Goal: Task Accomplishment & Management: Manage account settings

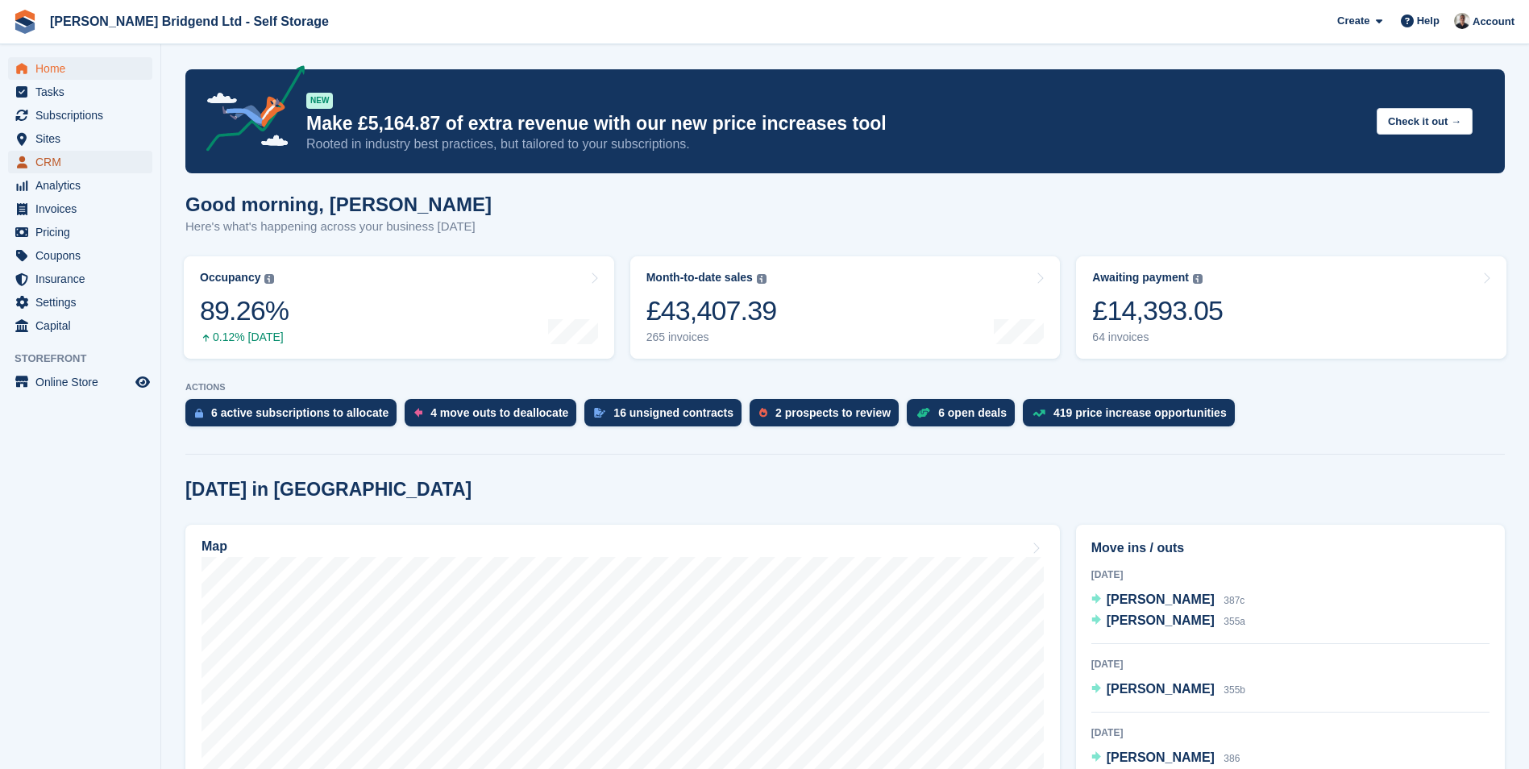
click at [46, 160] on span "CRM" at bounding box center [83, 162] width 97 height 23
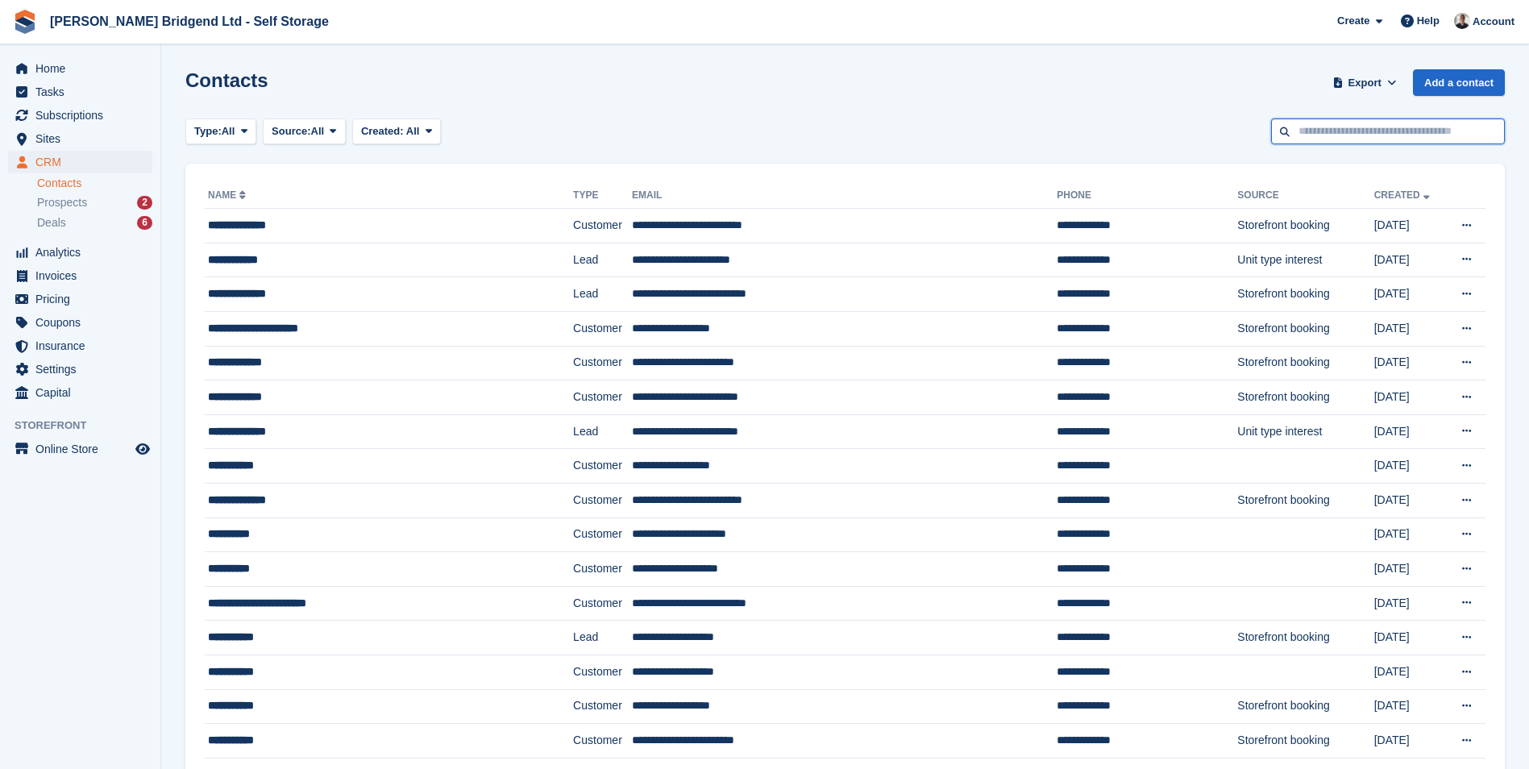
click at [1449, 139] on input "text" at bounding box center [1388, 131] width 234 height 27
type input "***"
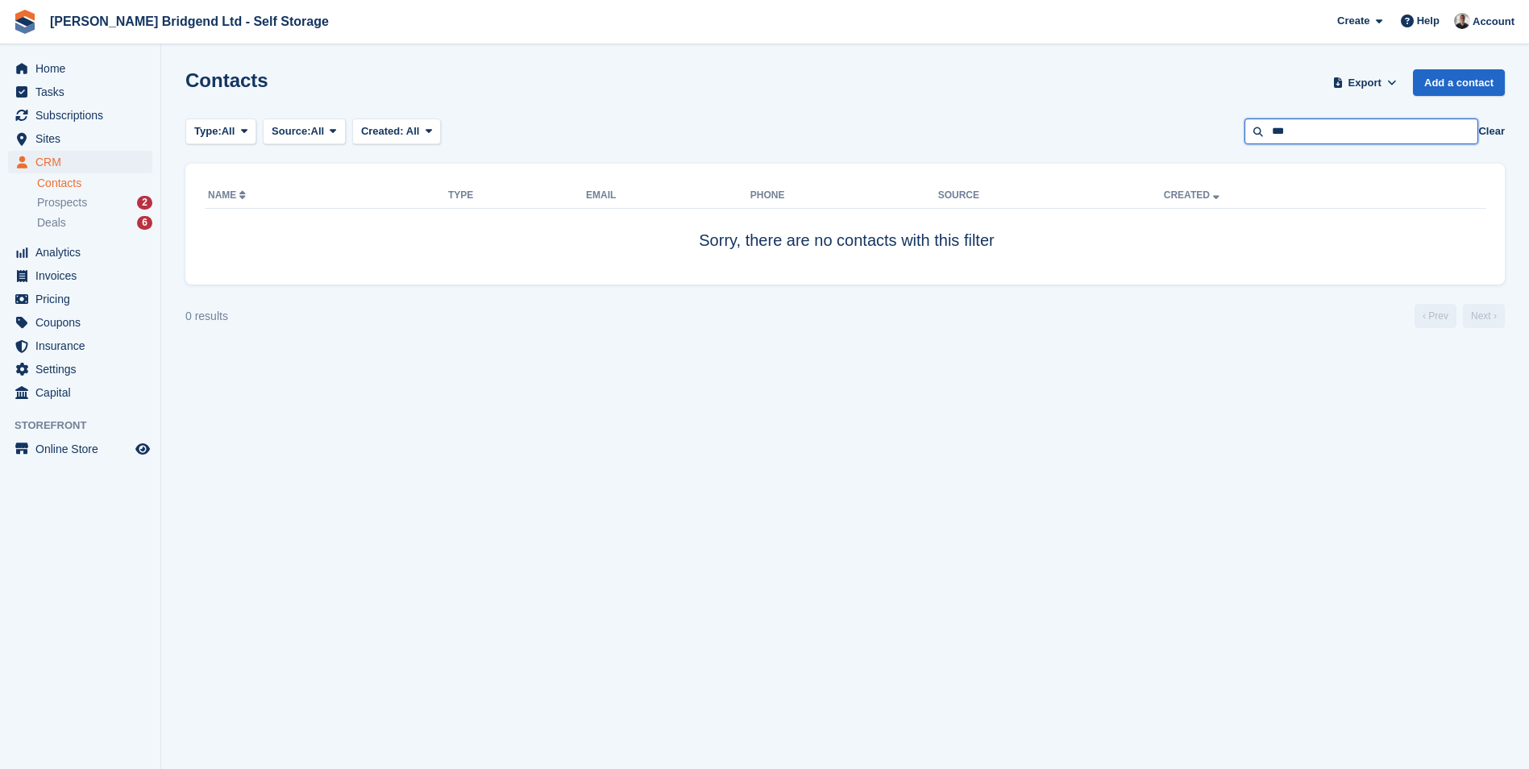
drag, startPoint x: 1353, startPoint y: 137, endPoint x: 1017, endPoint y: 158, distance: 336.0
click at [1017, 158] on section "Contacts Export Export Contacts Export a CSV of all Contacts which match the cu…" at bounding box center [845, 384] width 1368 height 769
click at [76, 160] on span "CRM" at bounding box center [83, 162] width 97 height 23
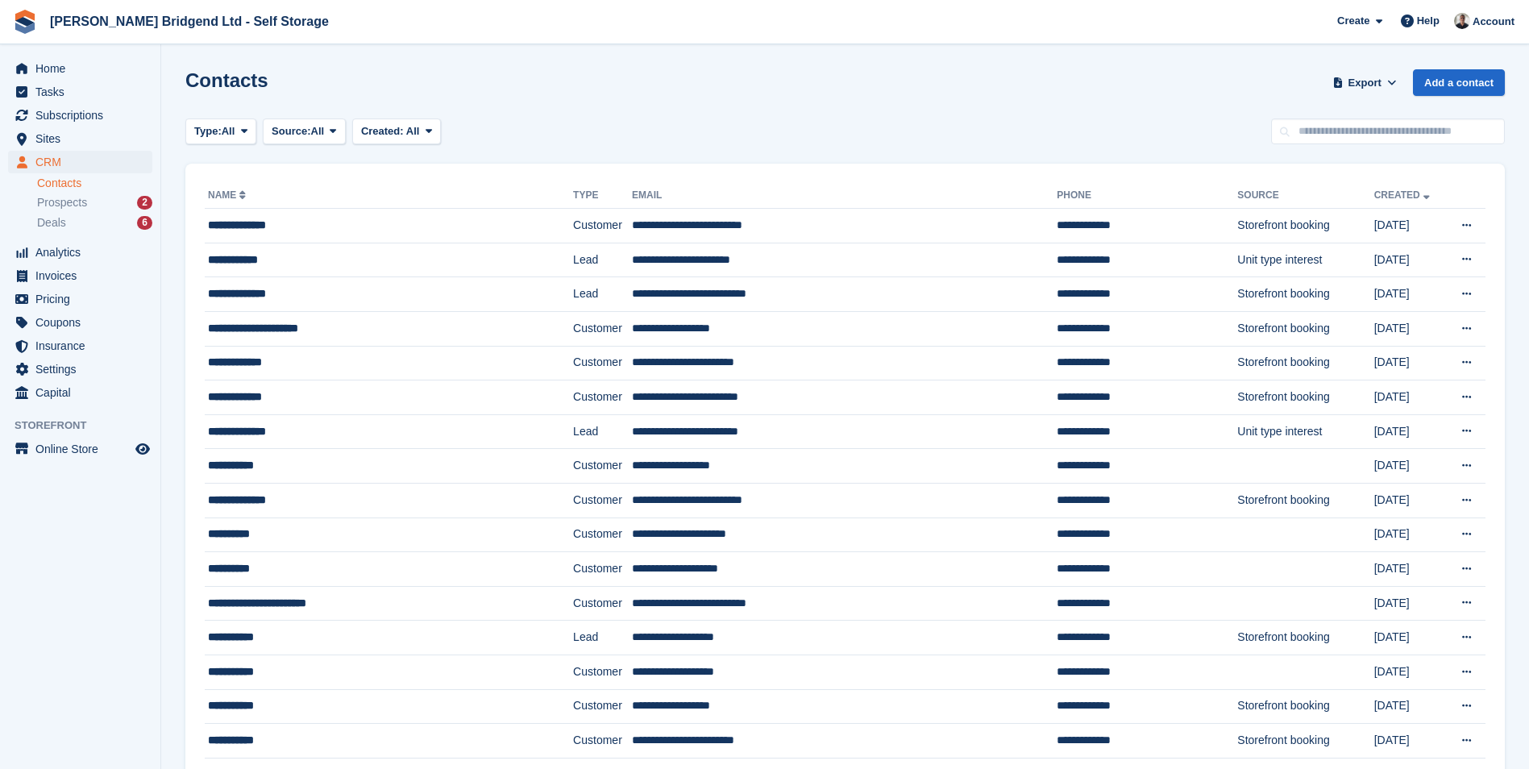
click at [1347, 131] on input "text" at bounding box center [1388, 131] width 234 height 27
type input "****"
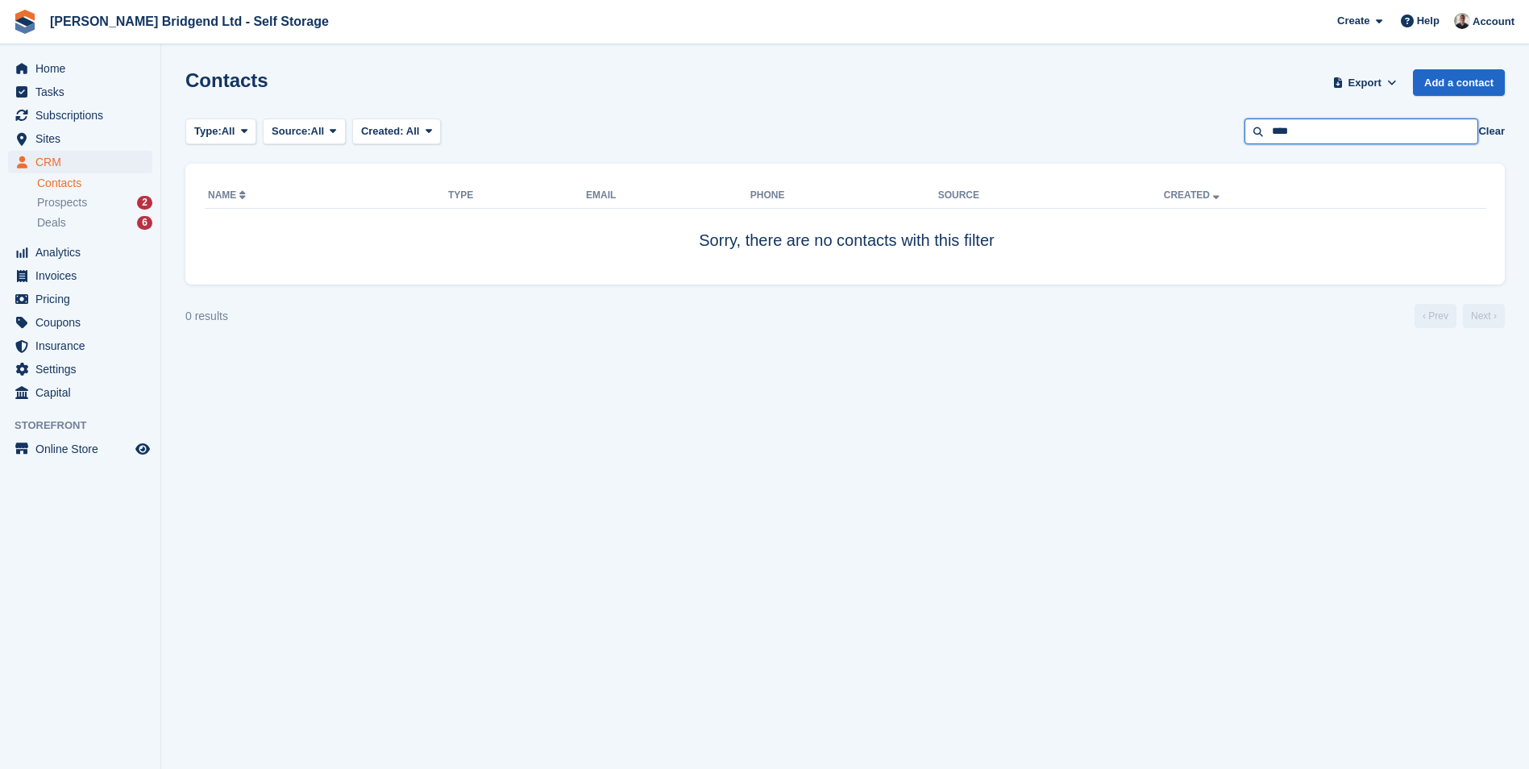
drag, startPoint x: 1378, startPoint y: 140, endPoint x: 958, endPoint y: 127, distance: 420.2
click at [1070, 147] on section "Contacts Export Export Contacts Export a CSV of all Contacts which match the cu…" at bounding box center [845, 384] width 1368 height 769
type input "*****"
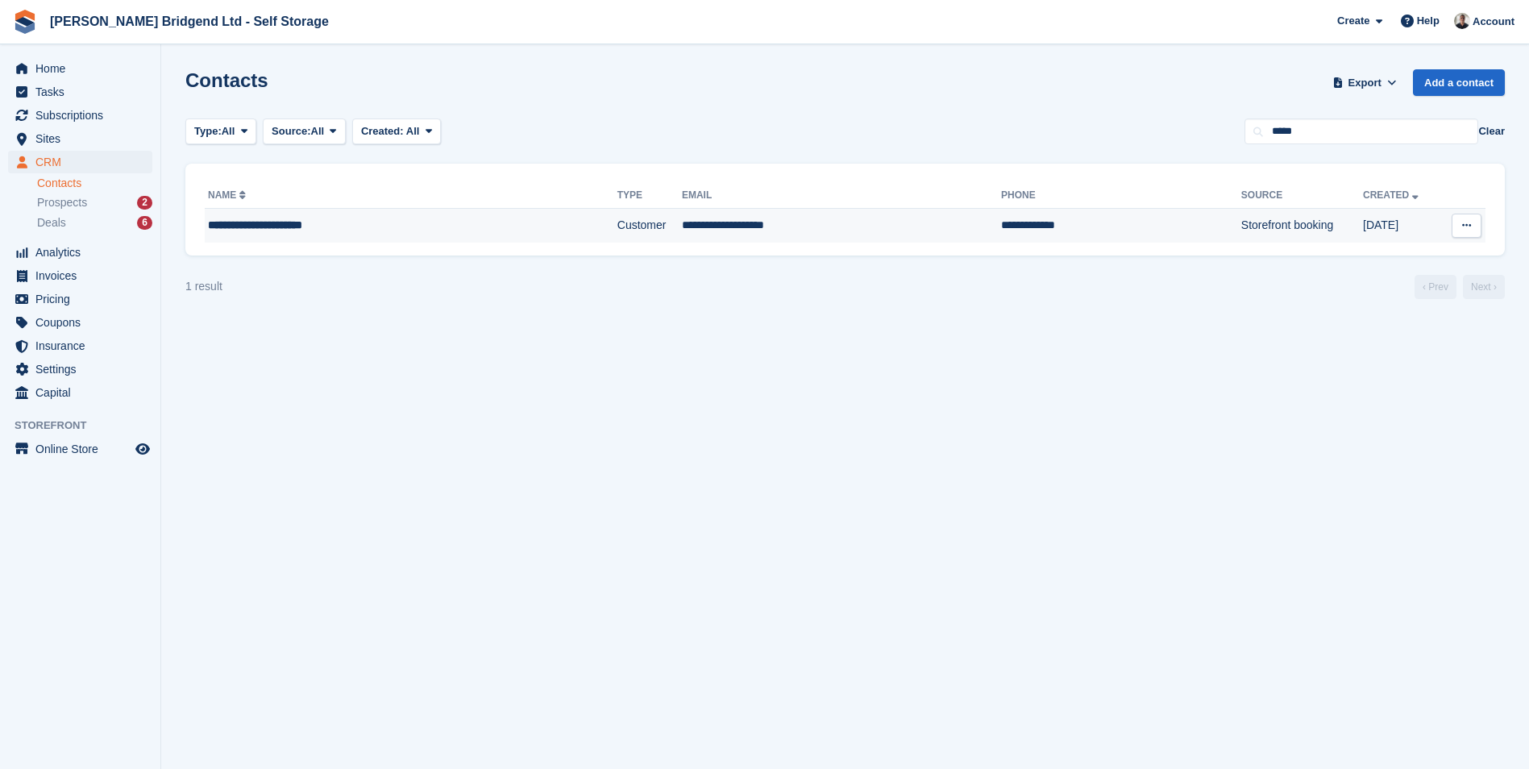
click at [403, 230] on div "**********" at bounding box center [362, 225] width 309 height 17
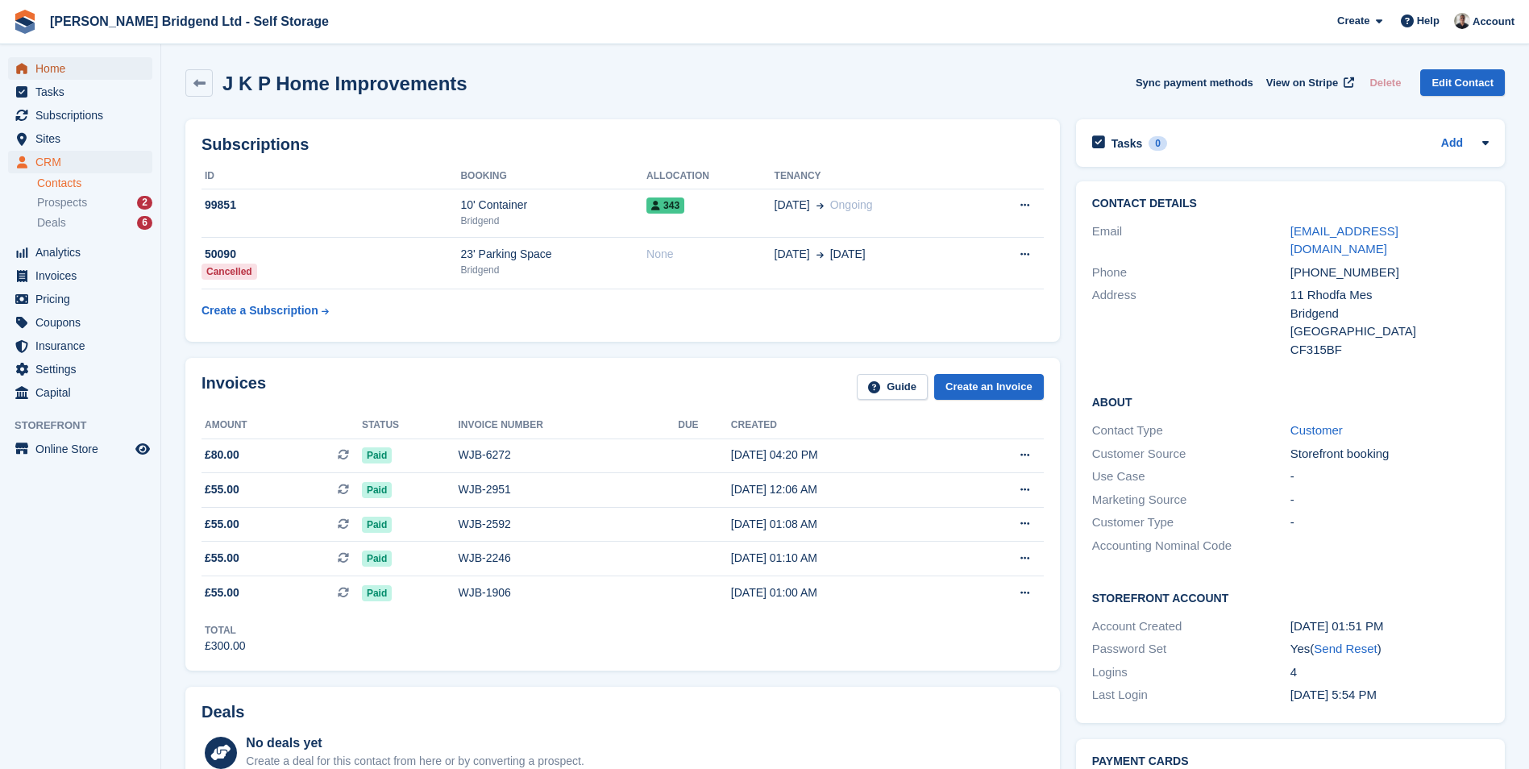
click at [90, 63] on span "Home" at bounding box center [83, 68] width 97 height 23
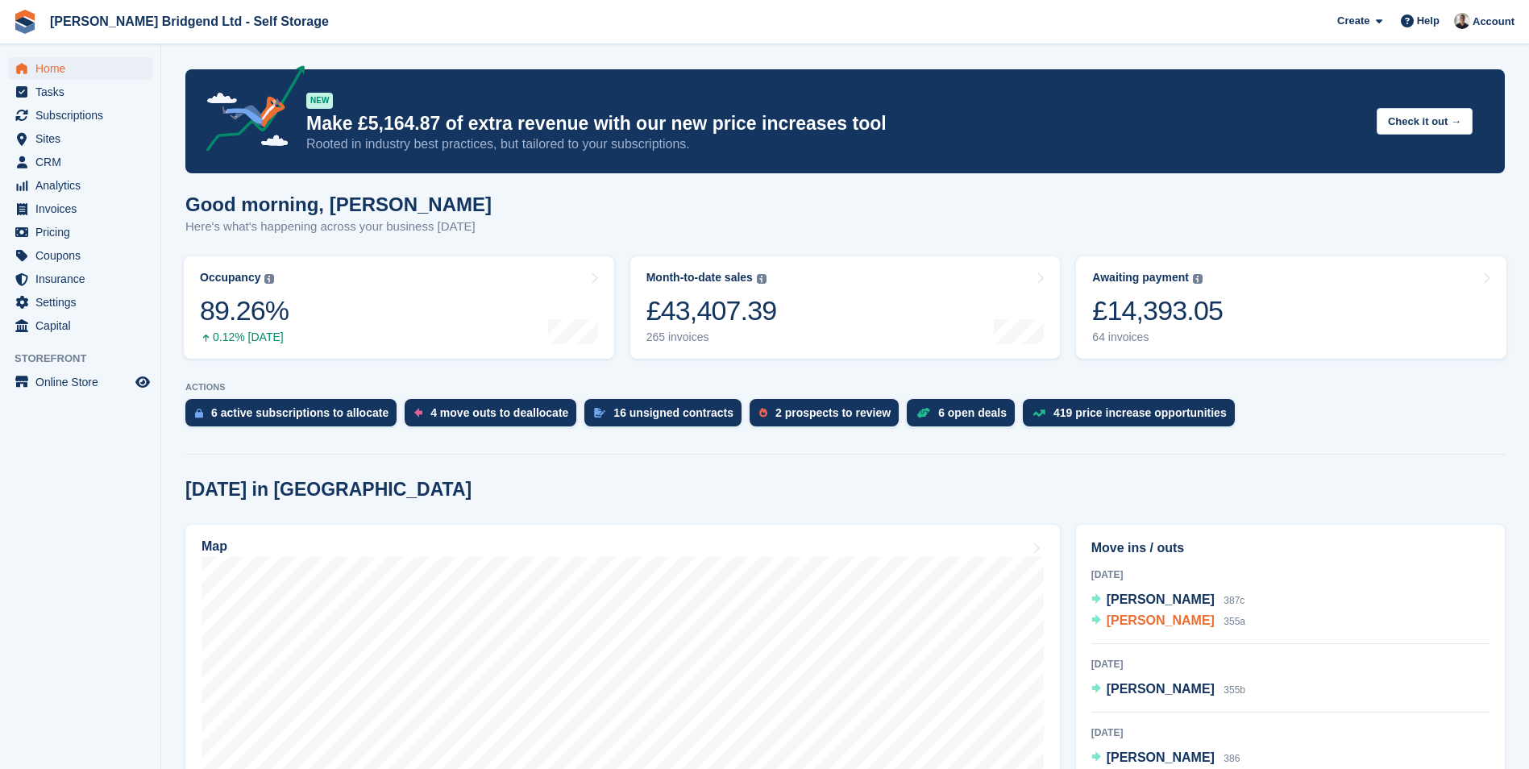
click at [1200, 626] on span "richard ian chichester" at bounding box center [1161, 620] width 108 height 14
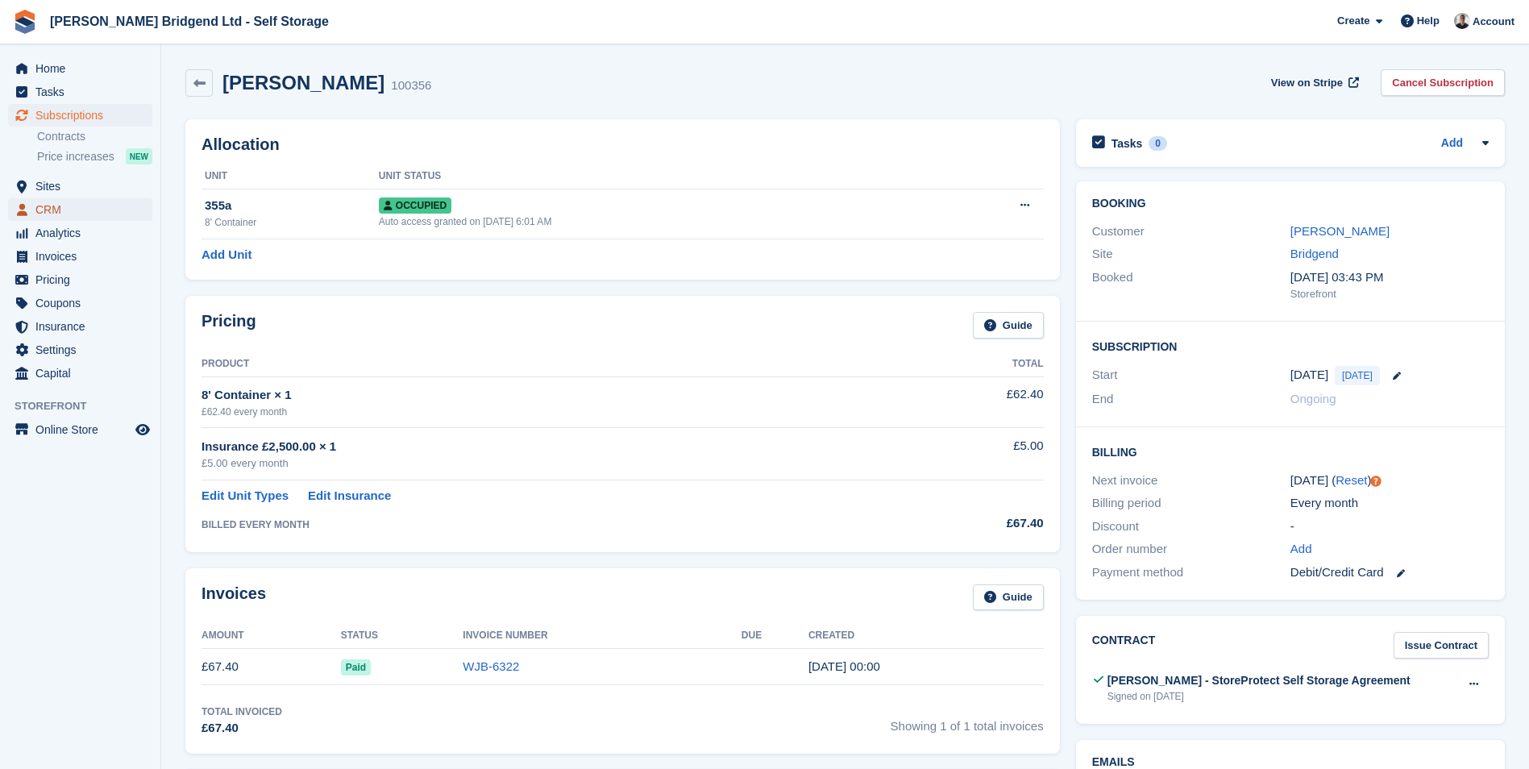
click at [86, 208] on span "CRM" at bounding box center [83, 209] width 97 height 23
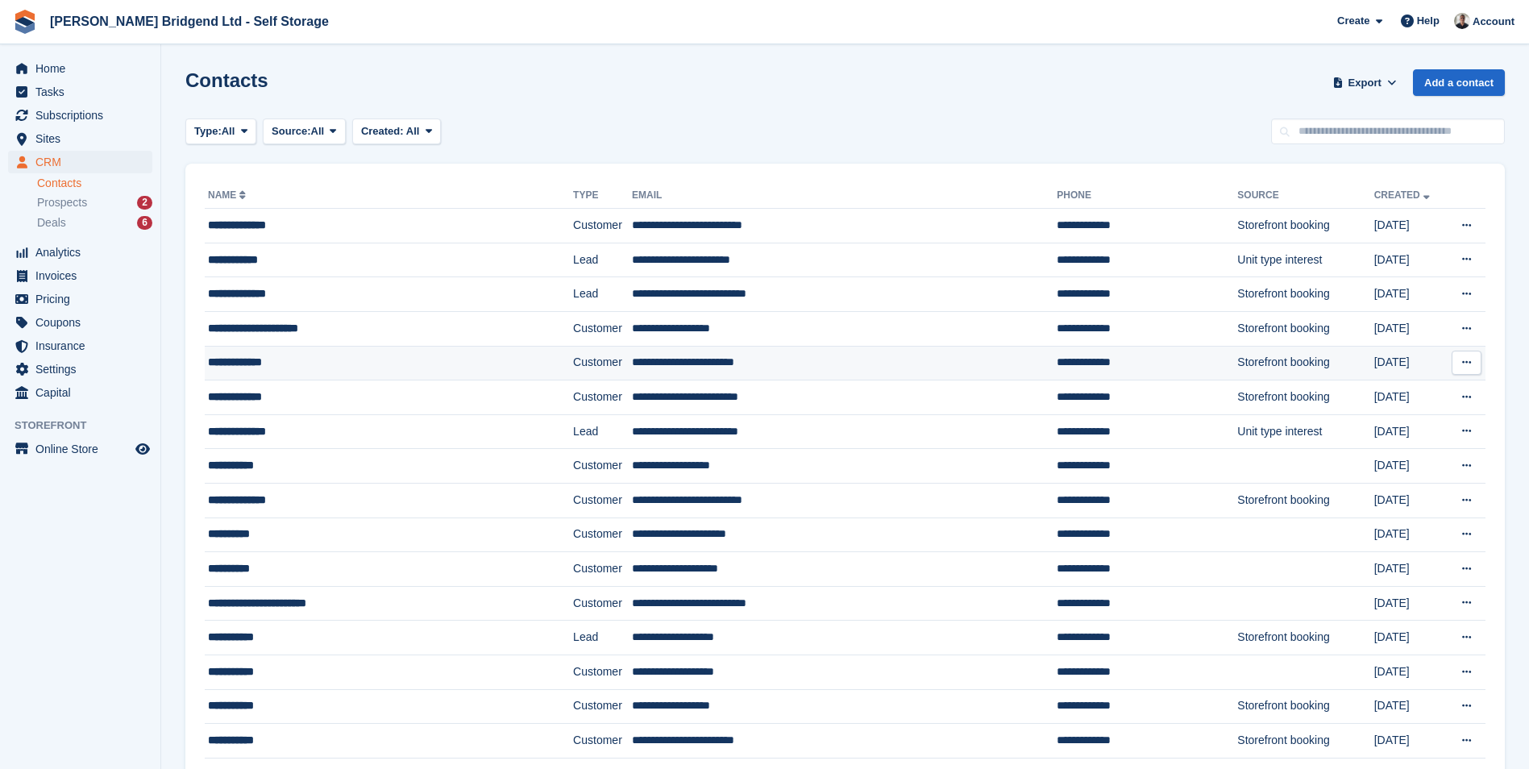
click at [268, 371] on div "**********" at bounding box center [359, 362] width 303 height 17
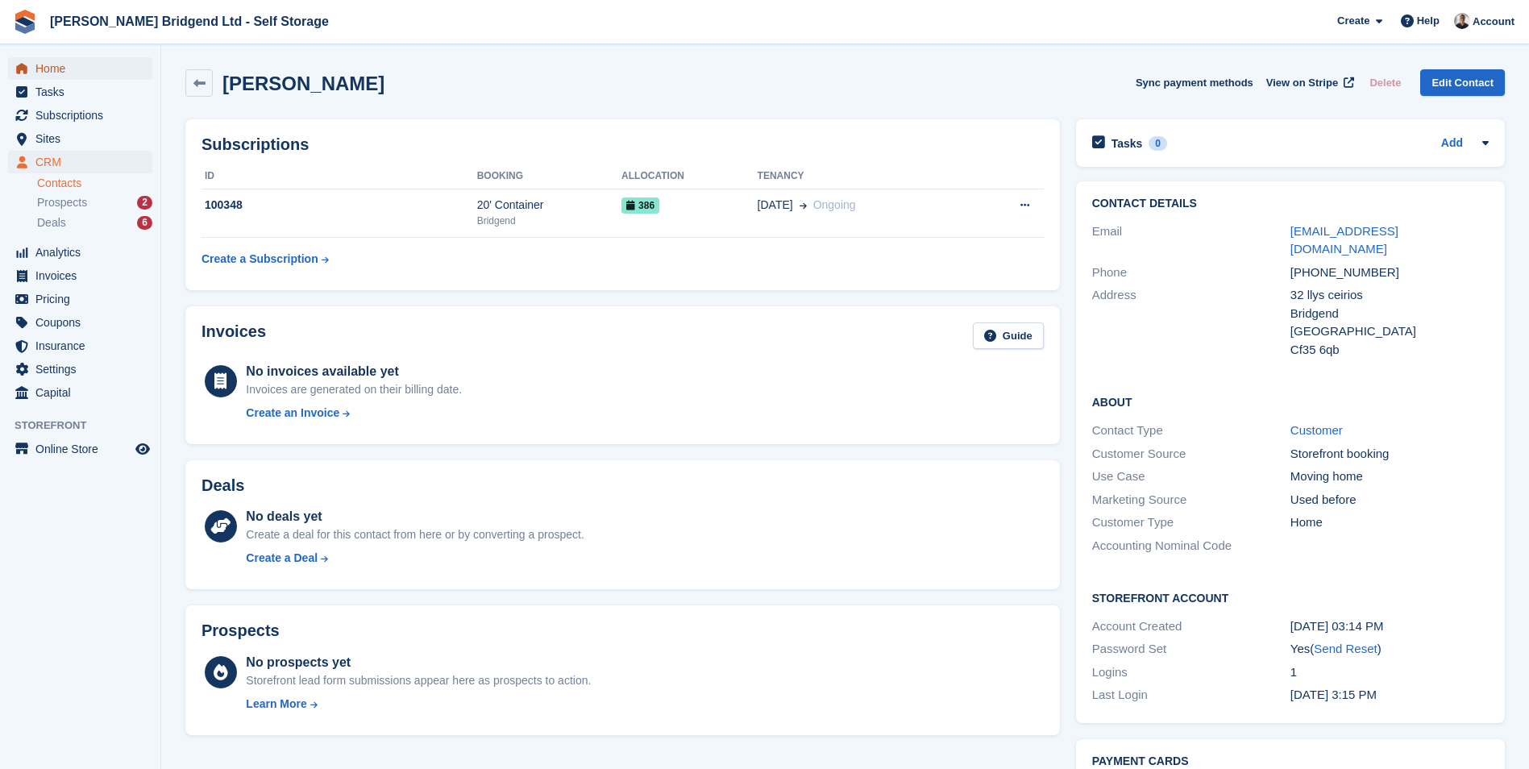
click at [98, 67] on span "Home" at bounding box center [83, 68] width 97 height 23
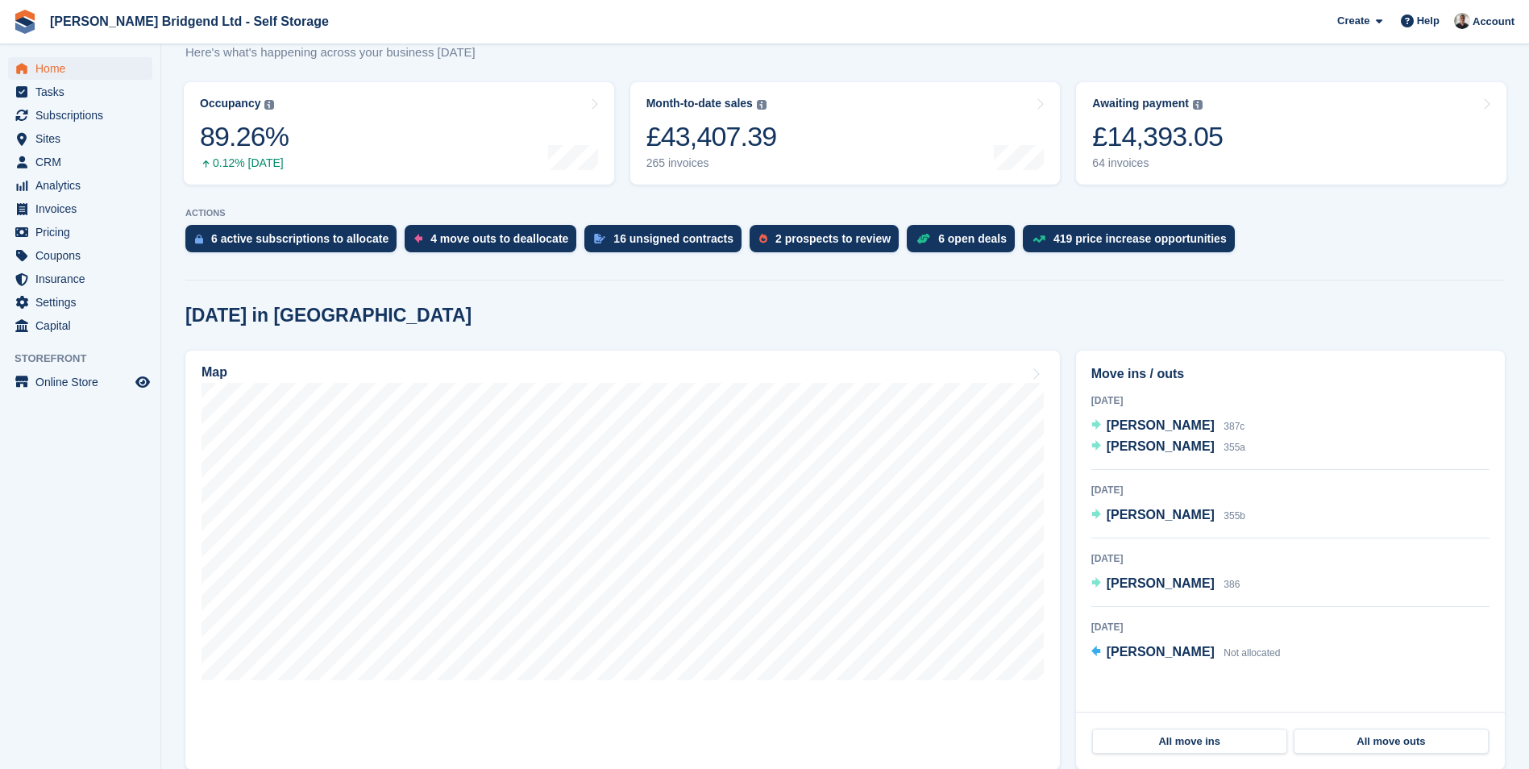
scroll to position [242, 0]
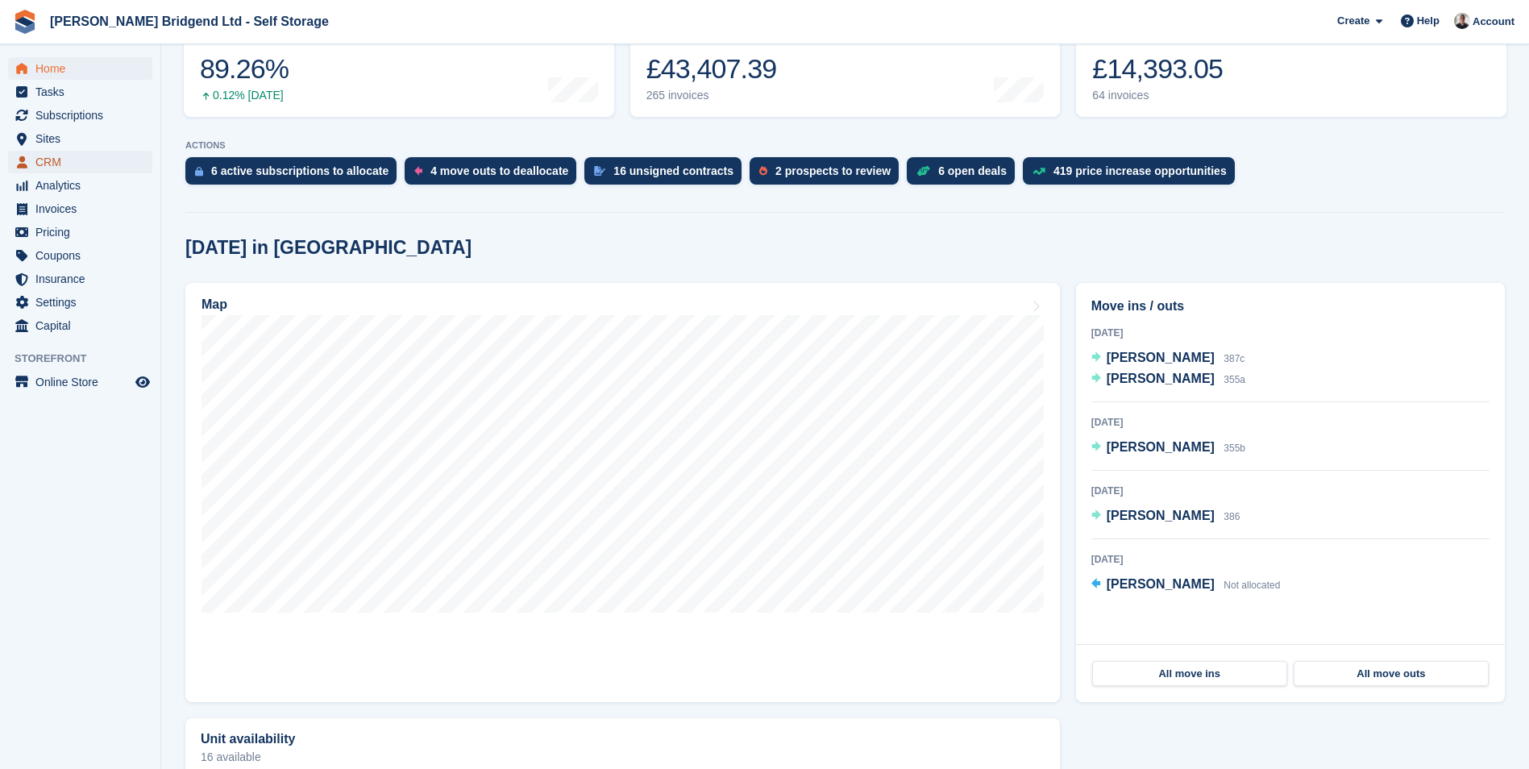
click at [112, 165] on span "CRM" at bounding box center [83, 162] width 97 height 23
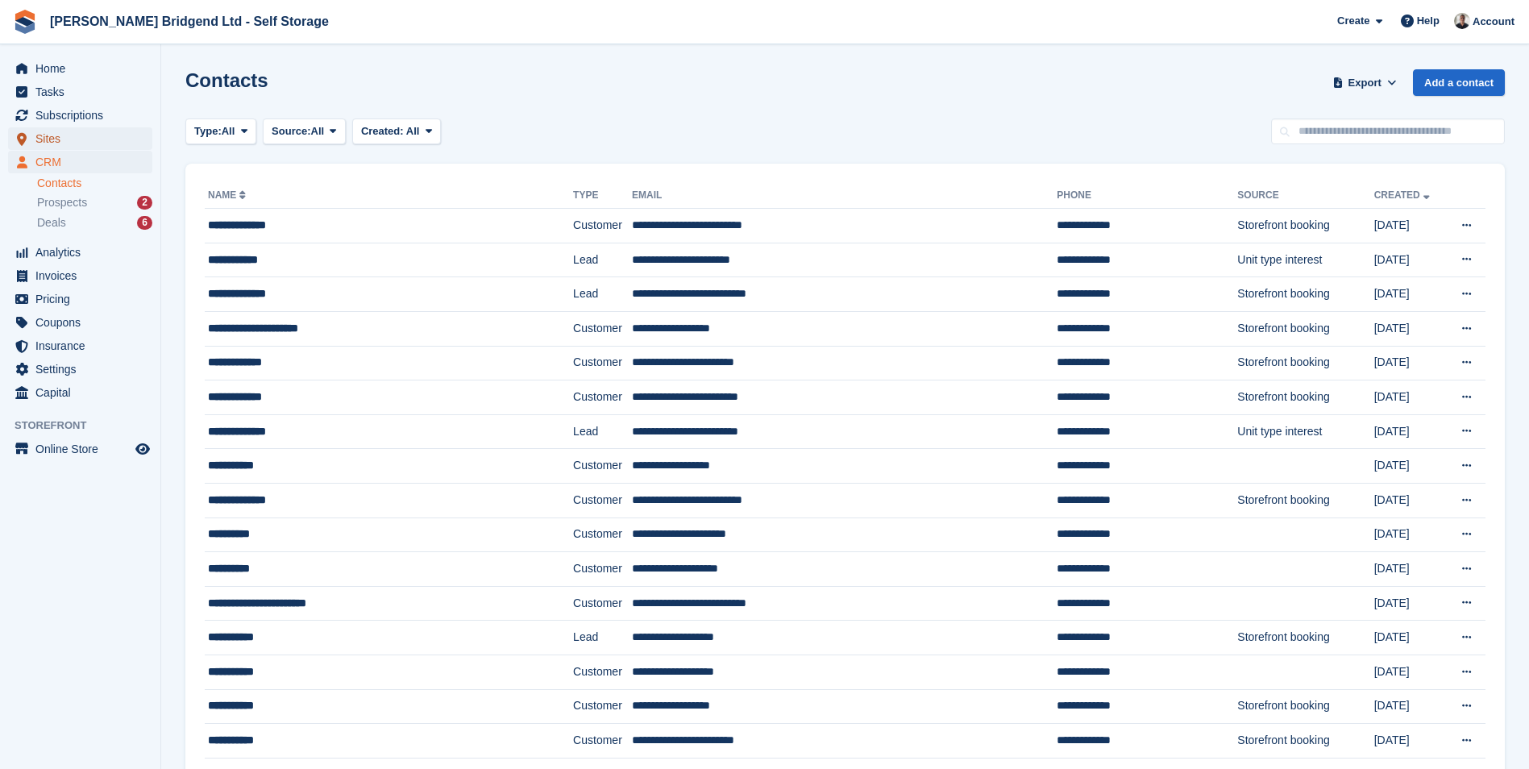
click at [116, 140] on span "Sites" at bounding box center [83, 138] width 97 height 23
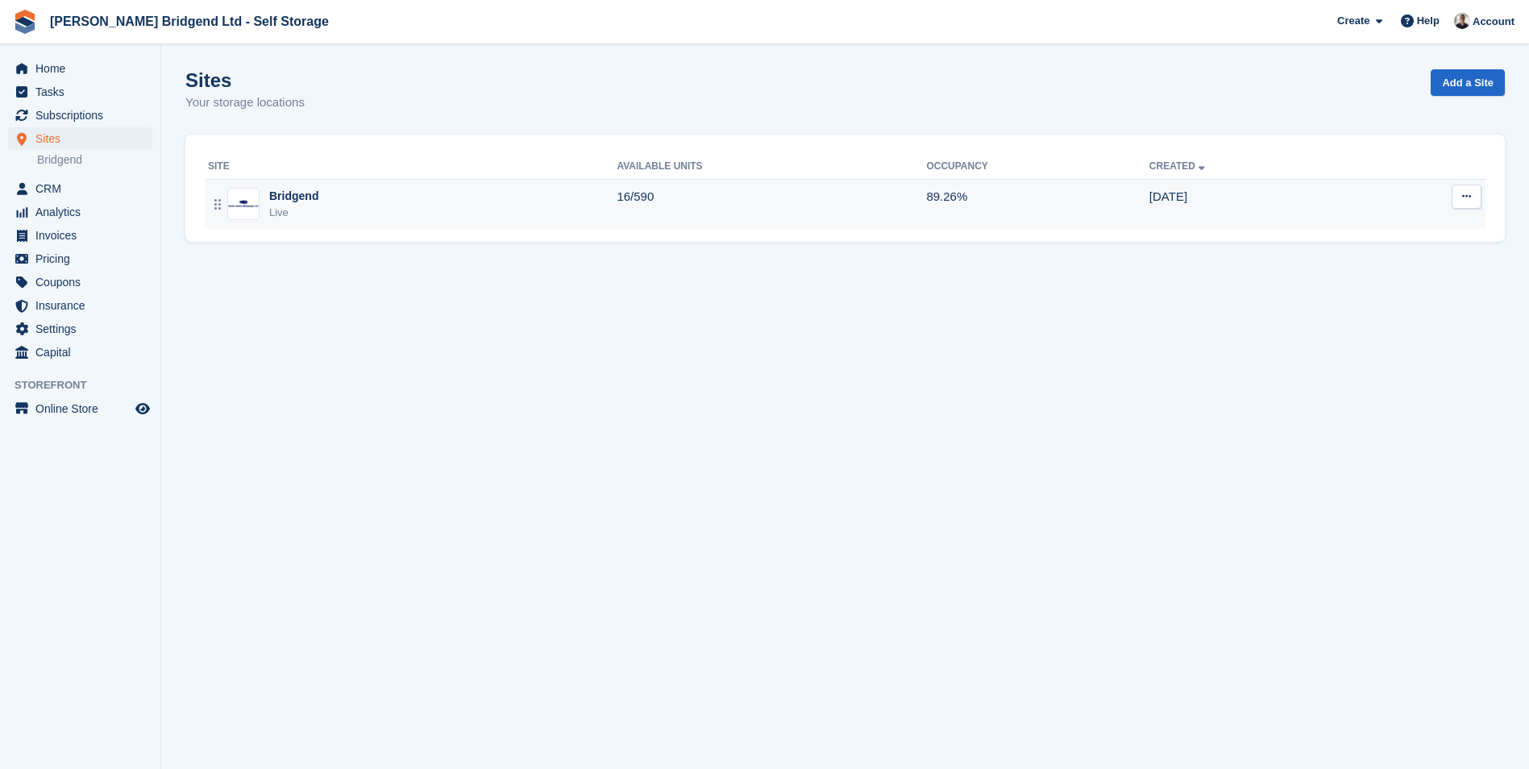
click at [632, 210] on td "16/590" at bounding box center [772, 204] width 310 height 50
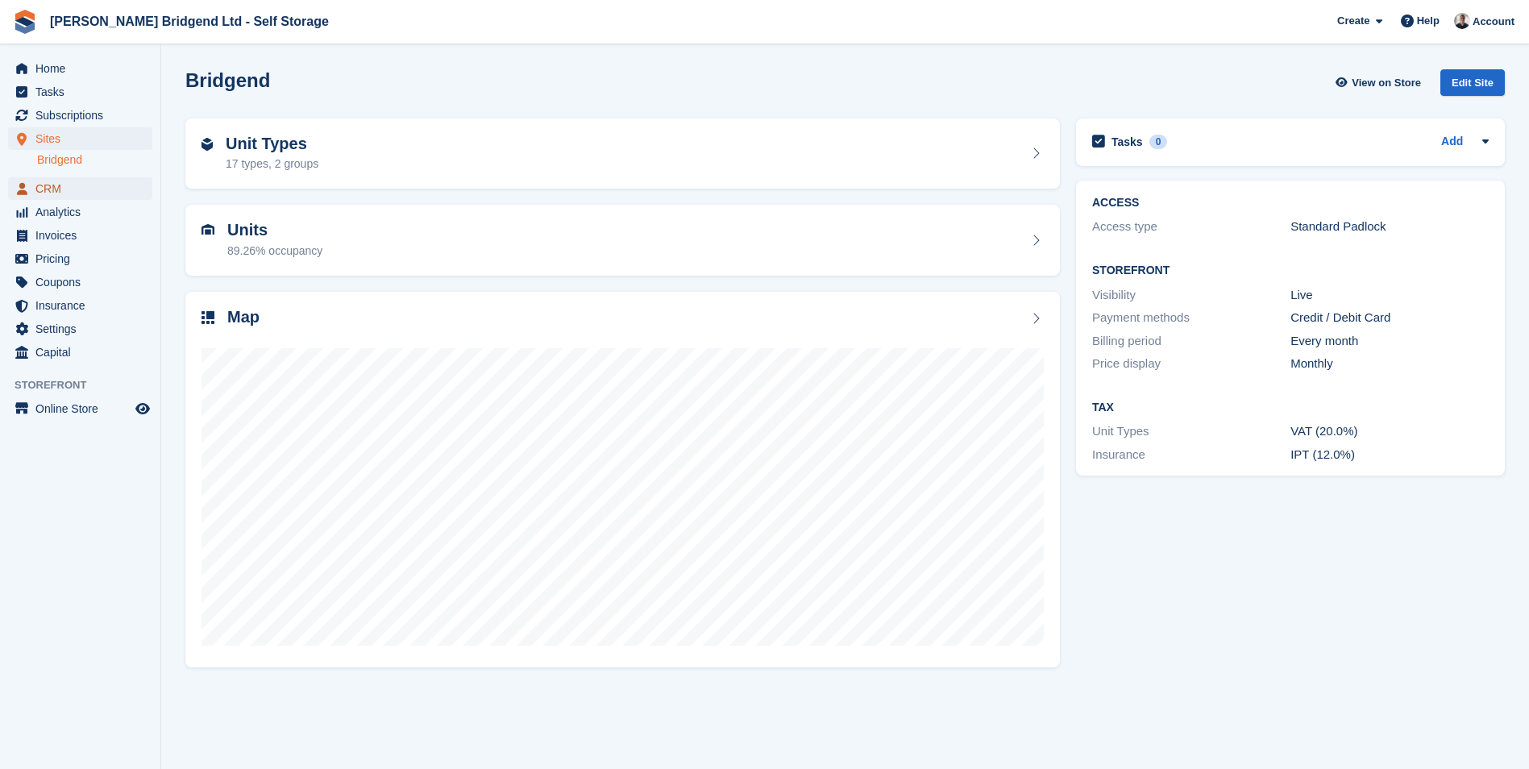
click at [107, 199] on span "CRM" at bounding box center [83, 188] width 97 height 23
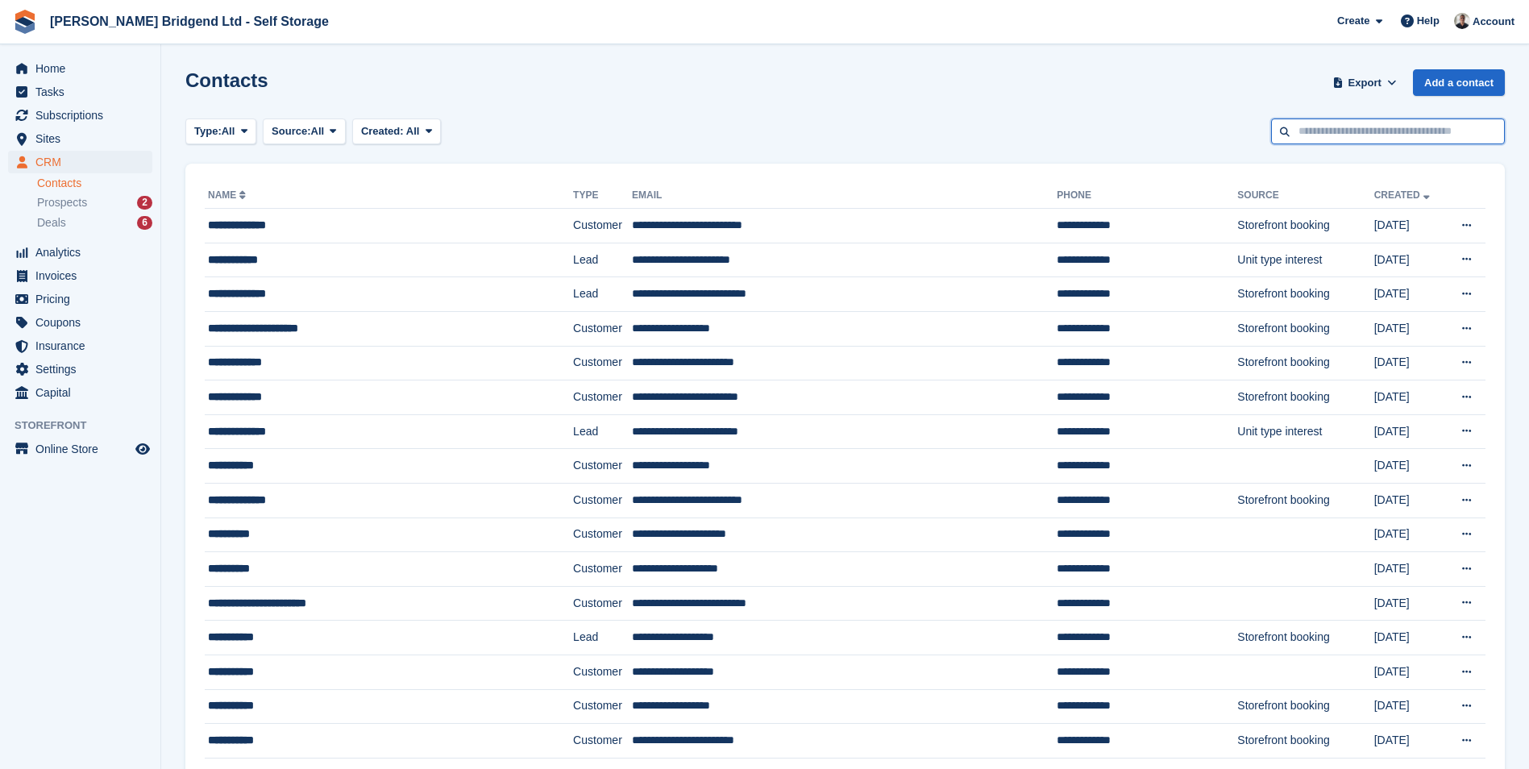
click at [1341, 130] on input "text" at bounding box center [1388, 131] width 234 height 27
type input "******"
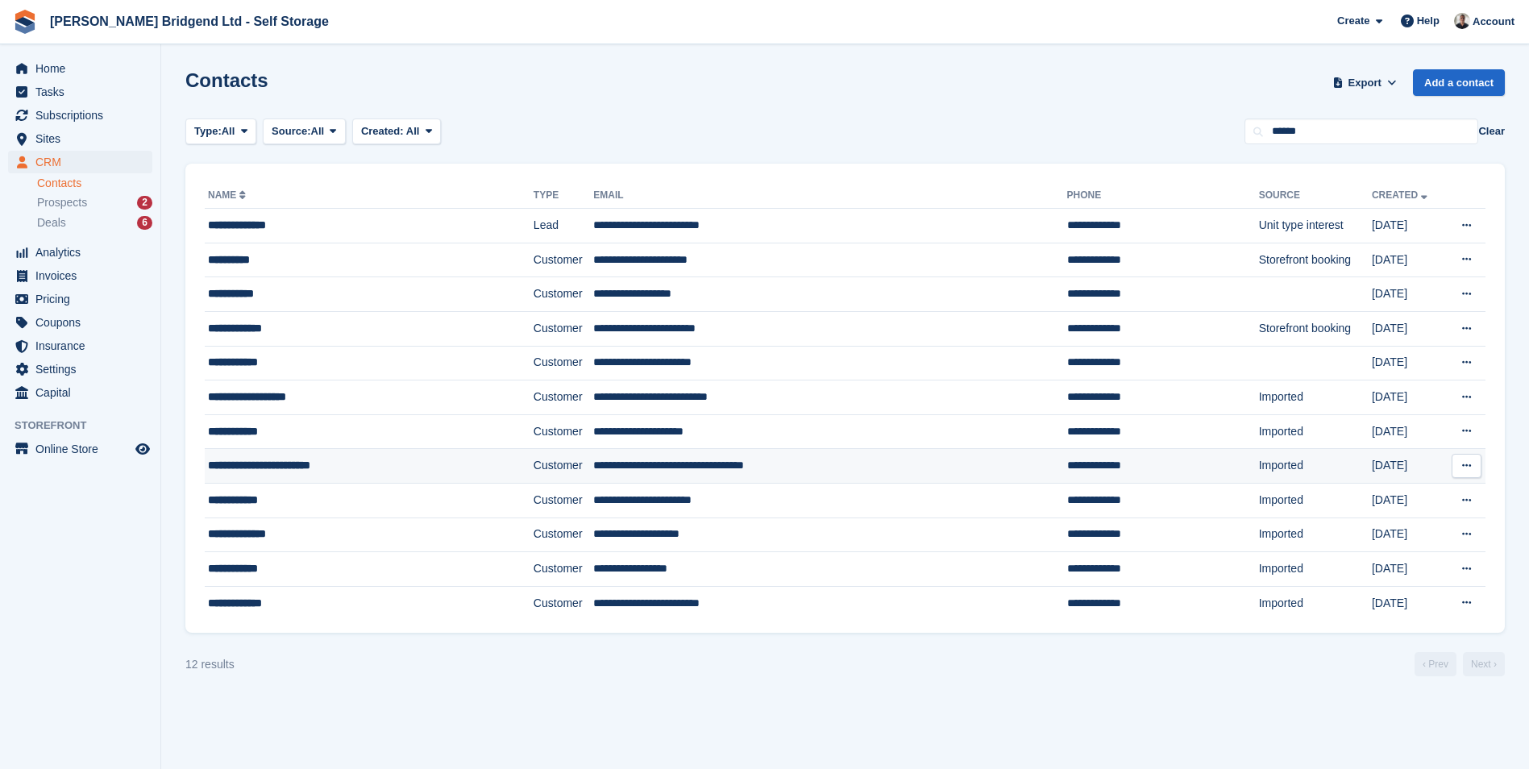
click at [534, 478] on td "Customer" at bounding box center [564, 466] width 60 height 35
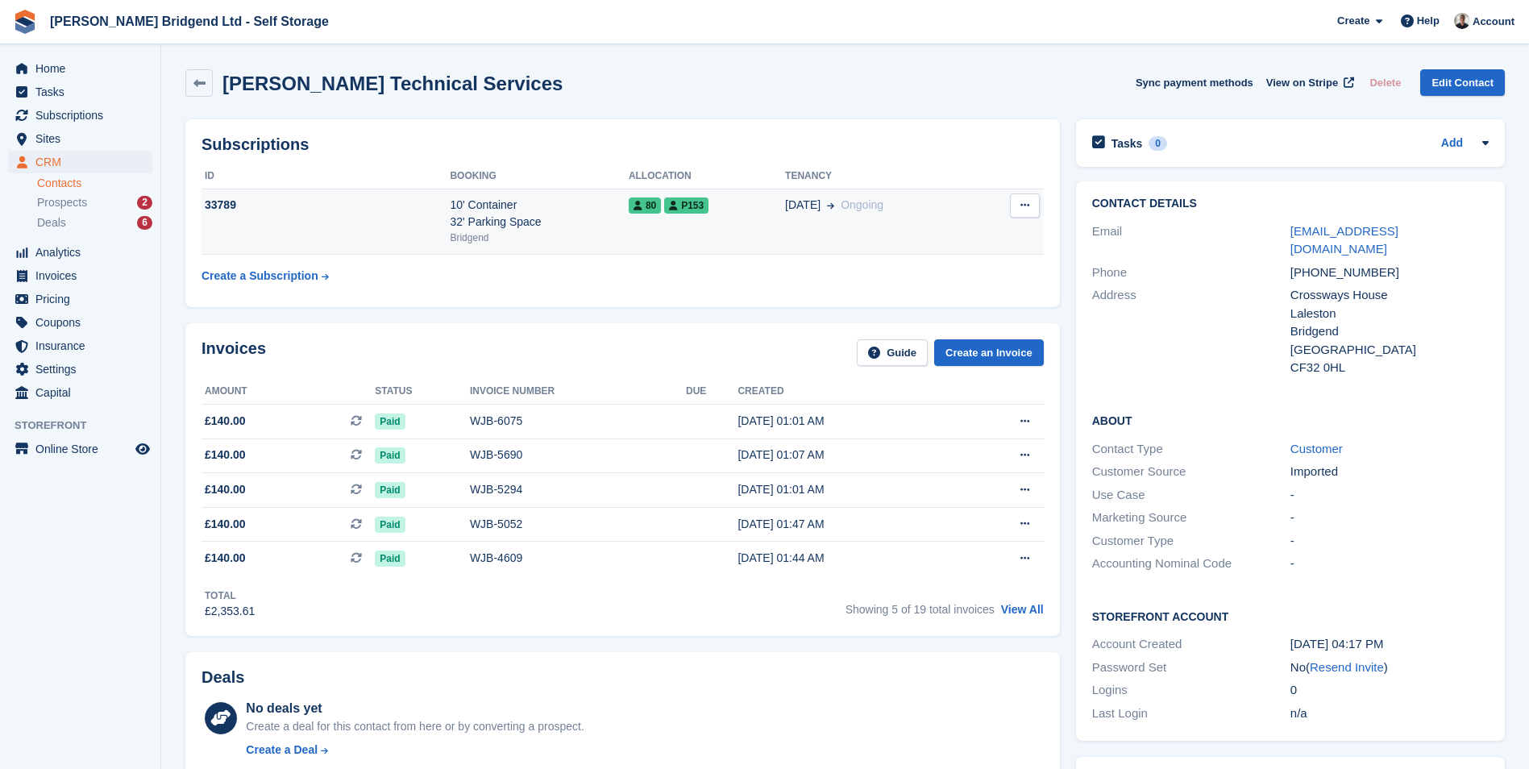
click at [525, 221] on div "10' Container 32' Parking Space" at bounding box center [539, 214] width 178 height 34
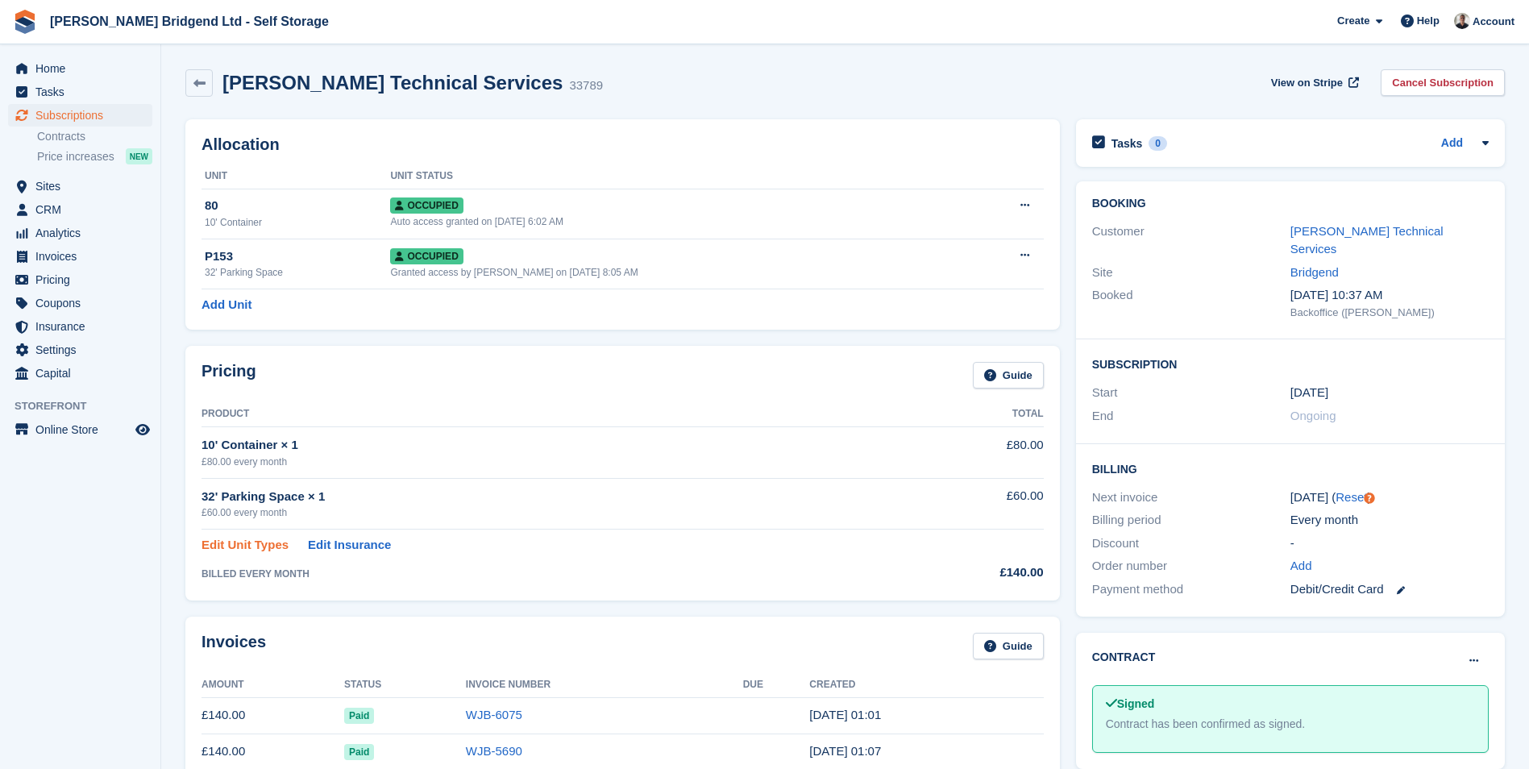
click at [258, 546] on link "Edit Unit Types" at bounding box center [245, 545] width 87 height 19
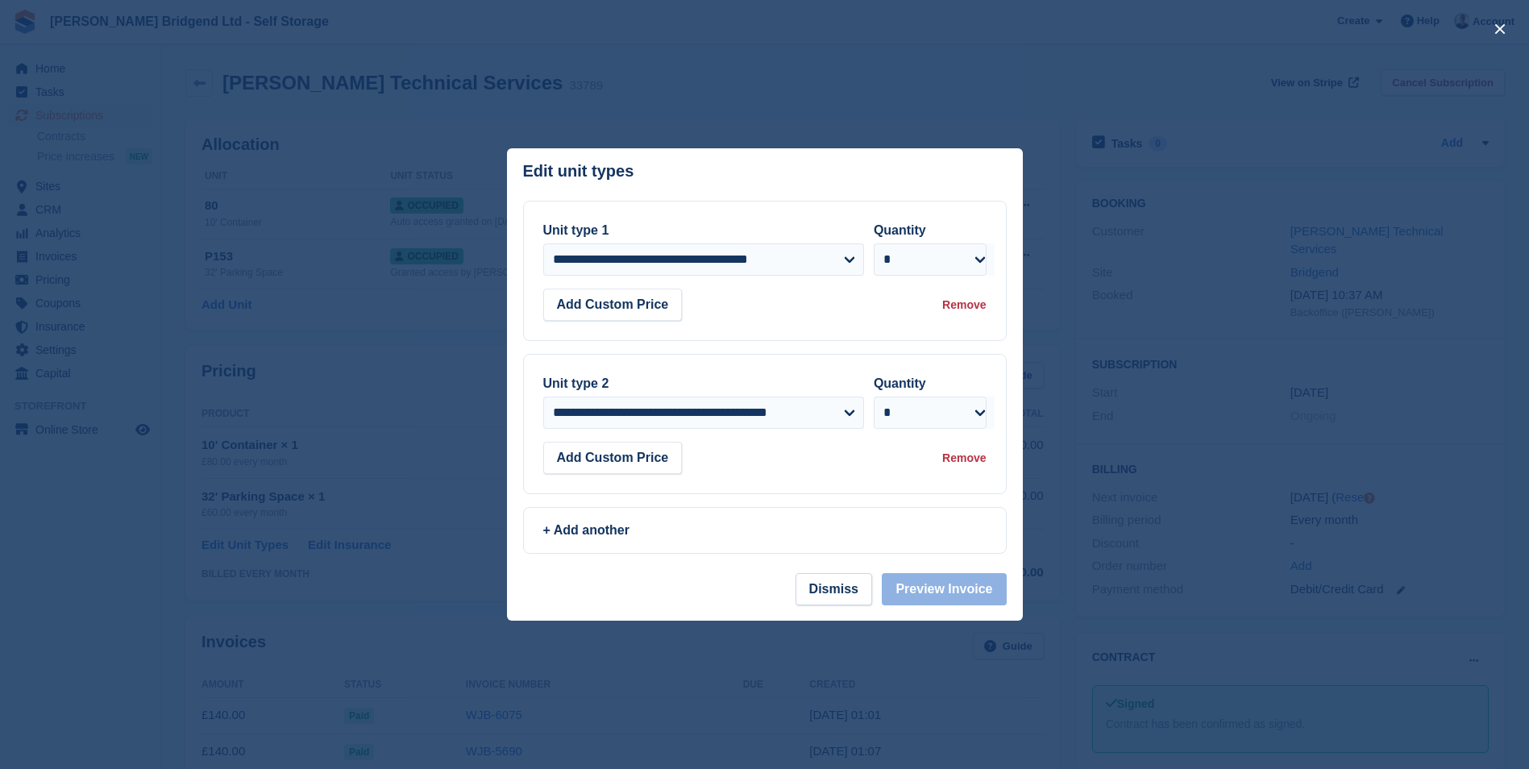
click at [967, 312] on div "Remove" at bounding box center [964, 305] width 44 height 17
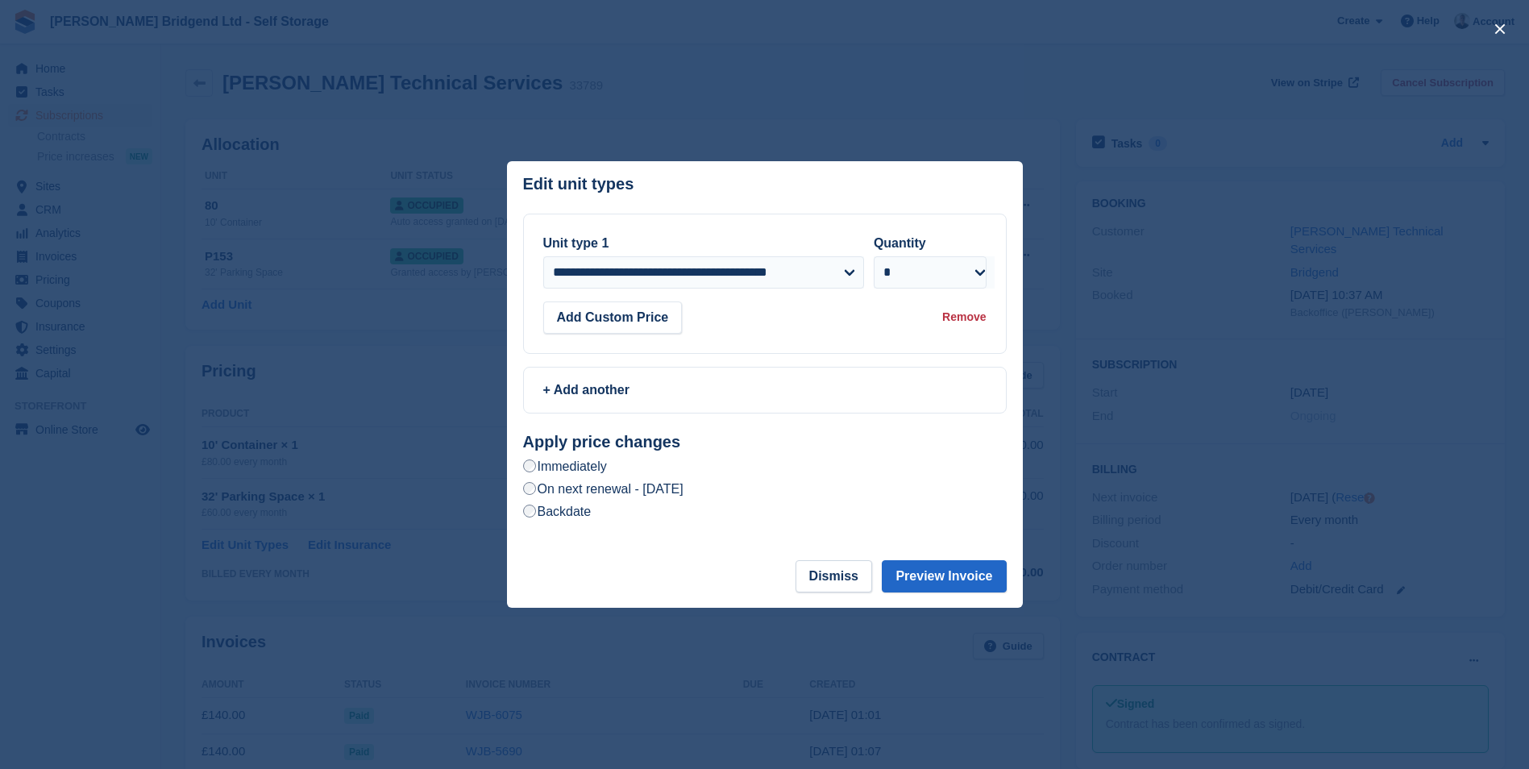
click at [587, 493] on label "On next renewal - [DATE]" at bounding box center [603, 488] width 160 height 17
click at [982, 578] on button "Preview Invoice" at bounding box center [944, 576] width 124 height 32
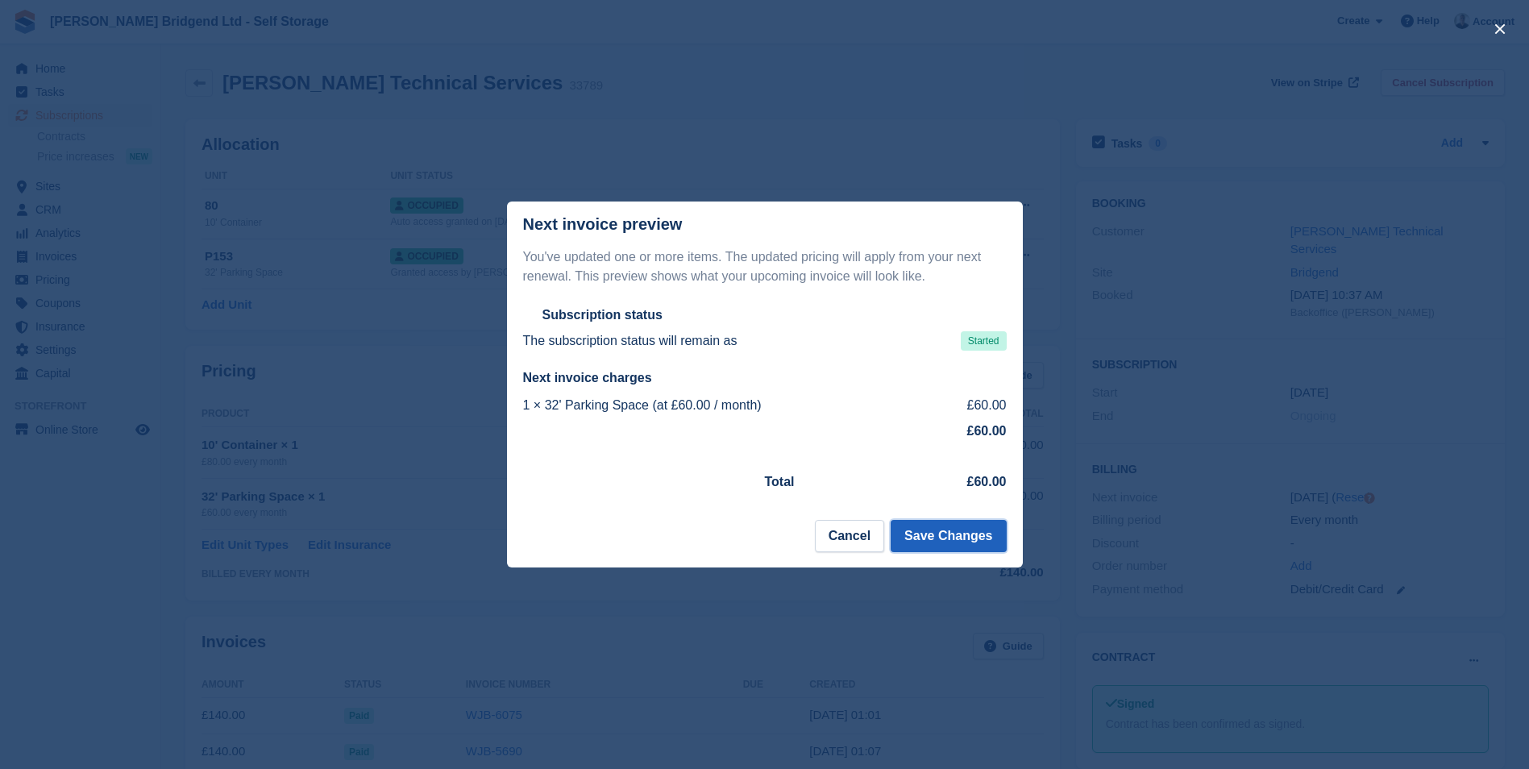
click at [951, 543] on button "Save Changes" at bounding box center [948, 536] width 115 height 32
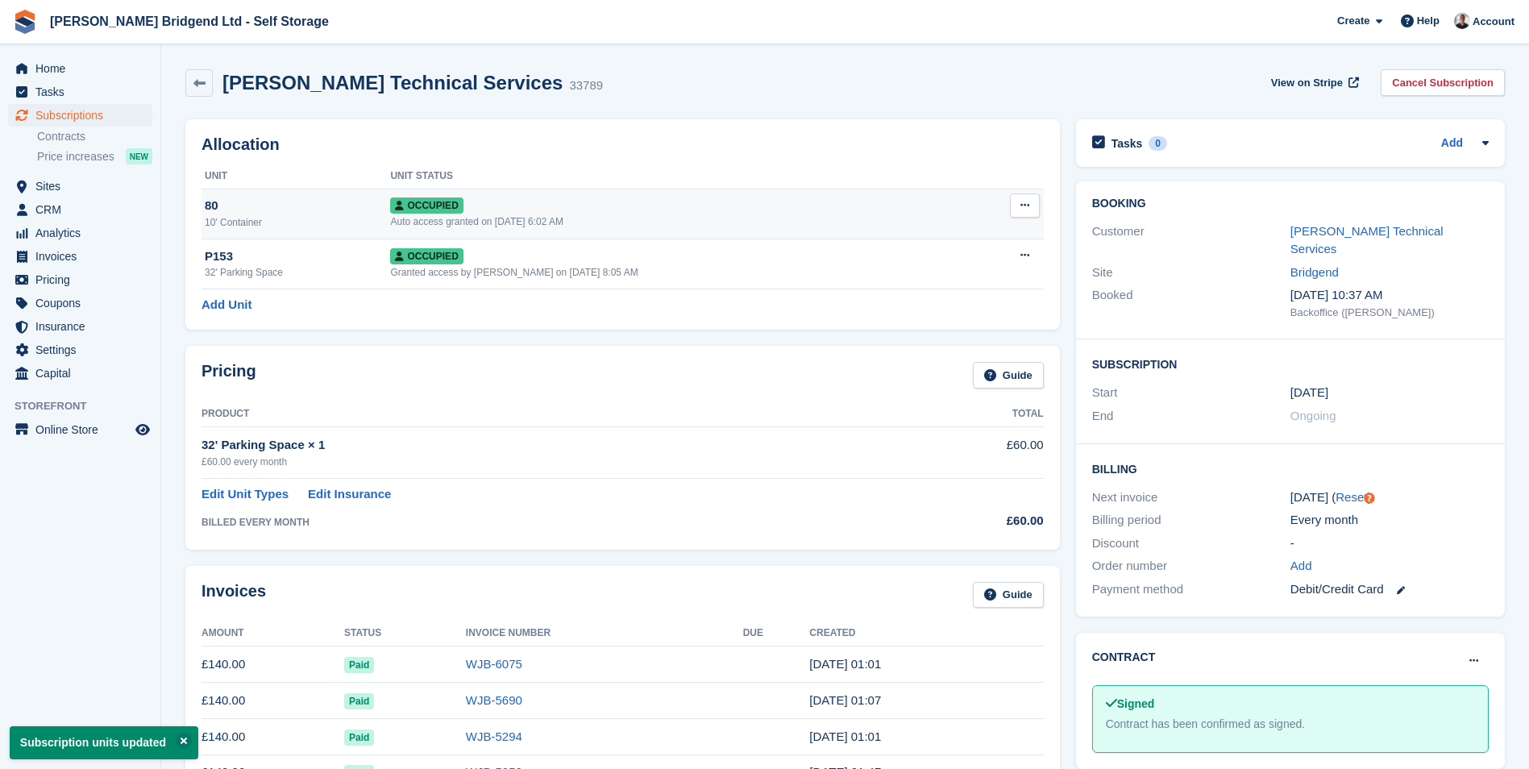
click at [1033, 206] on button at bounding box center [1025, 205] width 30 height 24
click at [956, 293] on p "Deallocate" at bounding box center [962, 292] width 140 height 21
